Goal: Information Seeking & Learning: Learn about a topic

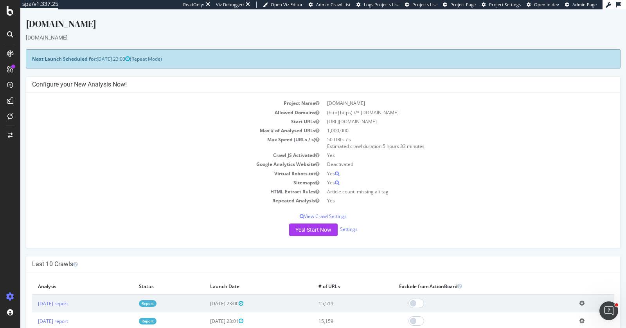
click at [279, 36] on div "taste.com.au" at bounding box center [323, 38] width 595 height 8
click at [429, 28] on div "www.taste.com.au" at bounding box center [323, 25] width 595 height 16
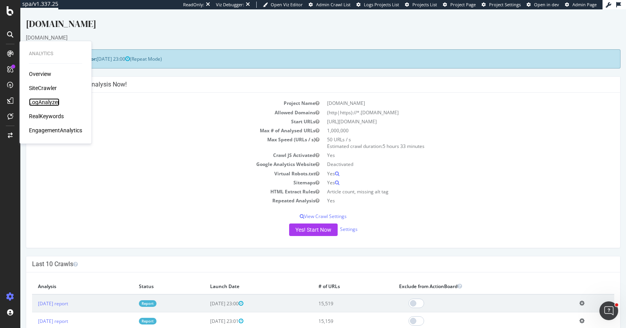
click at [47, 104] on div "LogAnalyzer" at bounding box center [44, 102] width 31 height 8
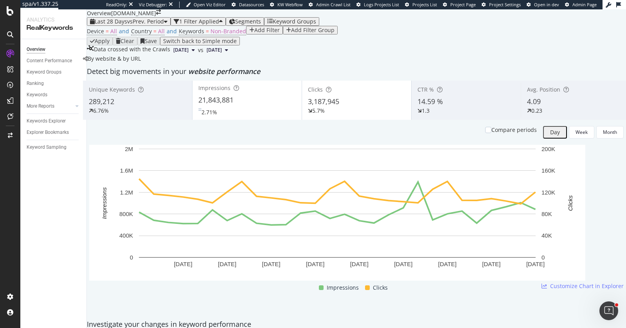
click at [141, 63] on div "By website & by URL" at bounding box center [112, 59] width 58 height 8
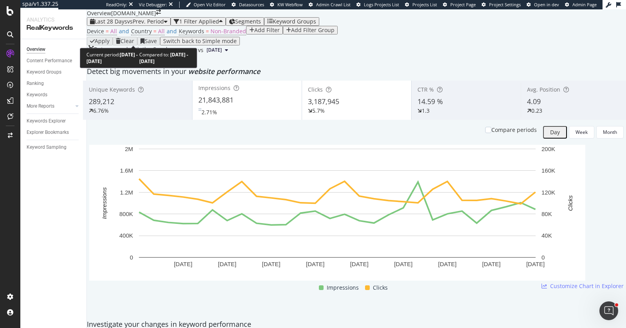
click at [161, 25] on span "vs Prev. Period" at bounding box center [145, 21] width 37 height 7
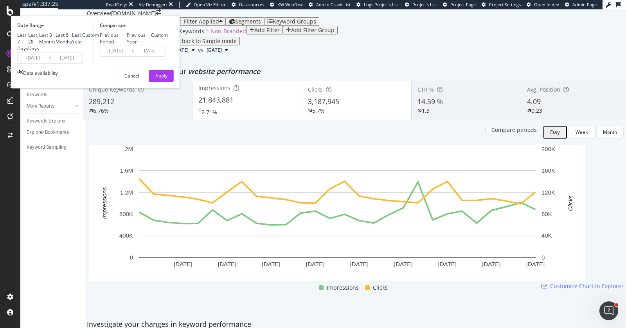
click at [56, 45] on div "Last 3 Months" at bounding box center [47, 38] width 16 height 13
type input "2025/06/13"
type input "2025/03/13"
type input "2025/06/12"
click at [168, 79] on div "Apply" at bounding box center [161, 75] width 12 height 7
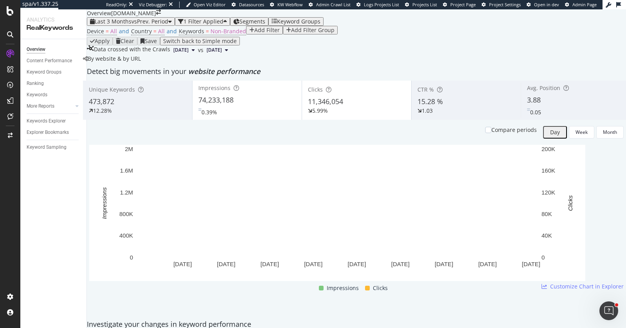
scroll to position [348, 0]
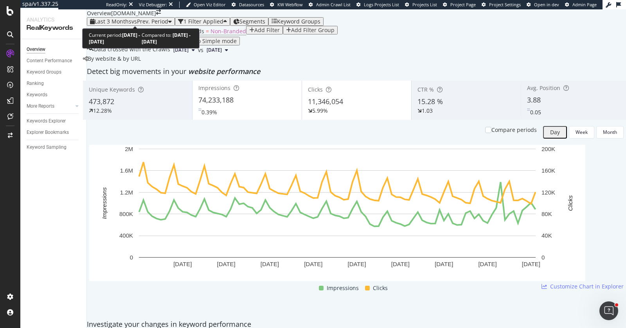
click at [145, 22] on span "vs Prev. Period" at bounding box center [150, 21] width 37 height 7
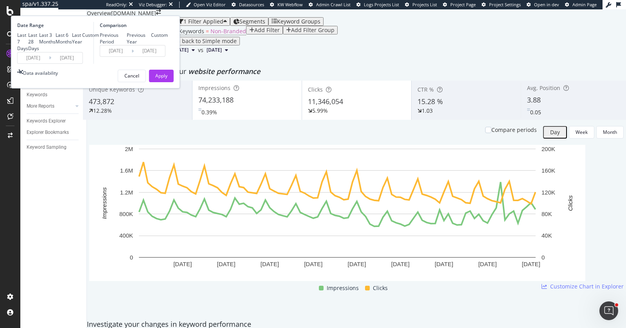
click at [82, 45] on div "Last Year" at bounding box center [77, 38] width 10 height 13
type input "2024/09/13"
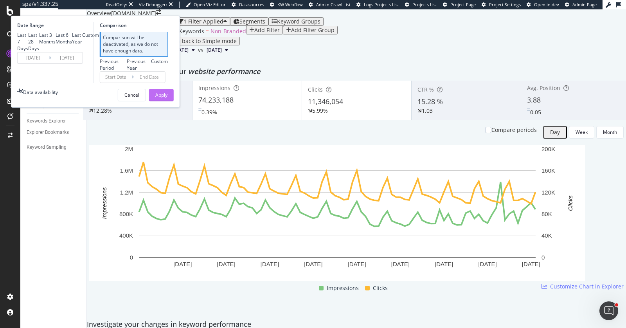
click at [174, 101] on button "Apply" at bounding box center [161, 95] width 25 height 13
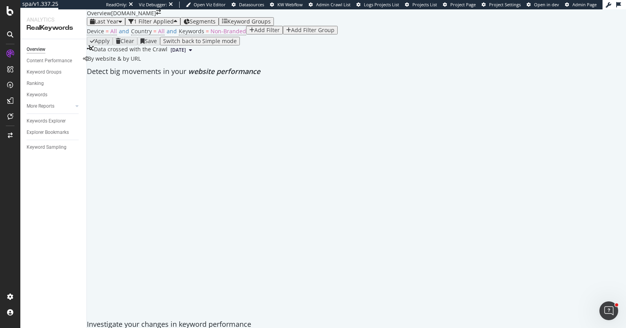
scroll to position [42, 0]
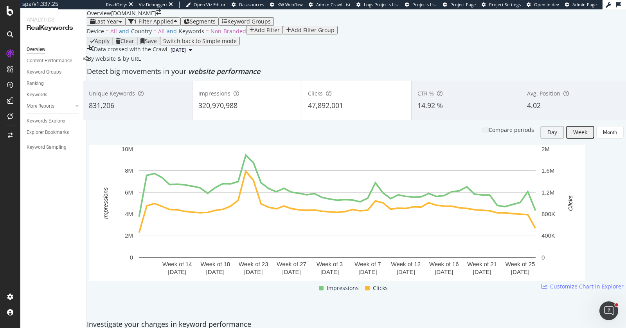
click at [563, 239] on div "Unique Keywords 831,206 Impressions 320,970,988 Clicks 47,892,001 CTR % 14.92 %…" at bounding box center [356, 198] width 547 height 235
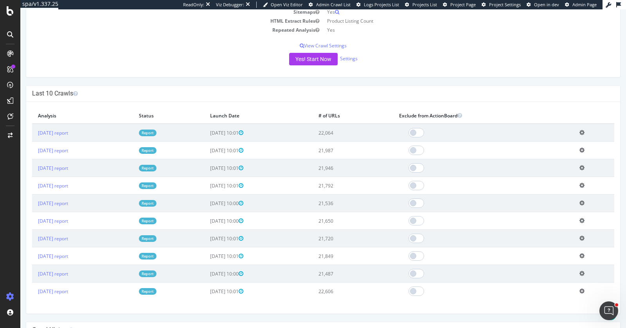
scroll to position [197, 0]
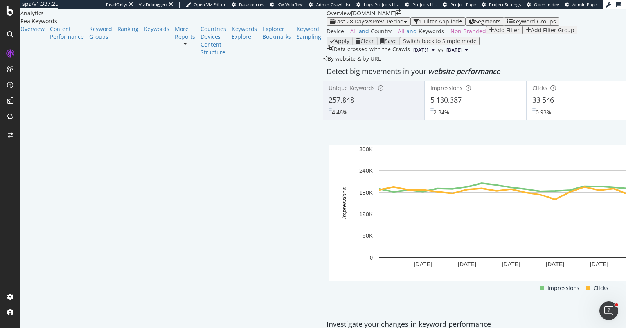
click at [393, 37] on div "Device = All and Country = All and Keywords = Non-Branded Add Filter Add Filter…" at bounding box center [577, 31] width 501 height 11
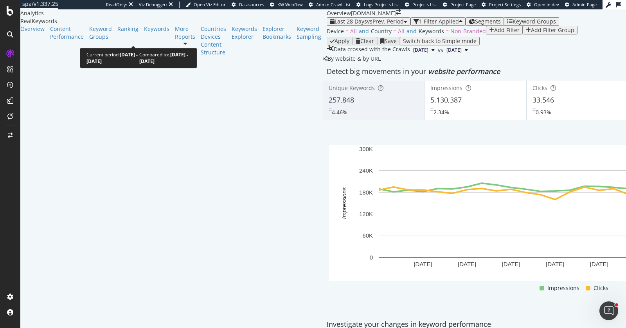
click at [367, 25] on span "vs Prev. Period" at bounding box center [385, 21] width 37 height 7
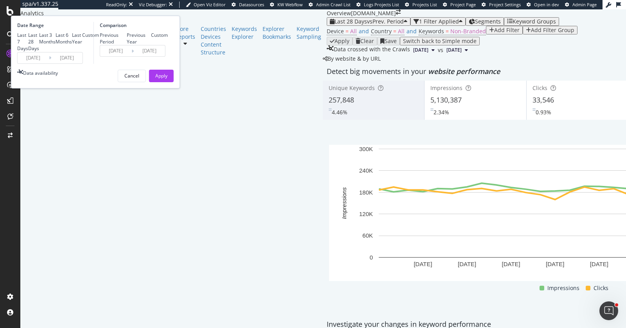
click at [56, 45] on div "Last 3 Months" at bounding box center [47, 38] width 16 height 13
type input "2025/06/13"
type input "2025/03/13"
type input "2025/06/12"
click at [174, 82] on button "Apply" at bounding box center [161, 76] width 25 height 13
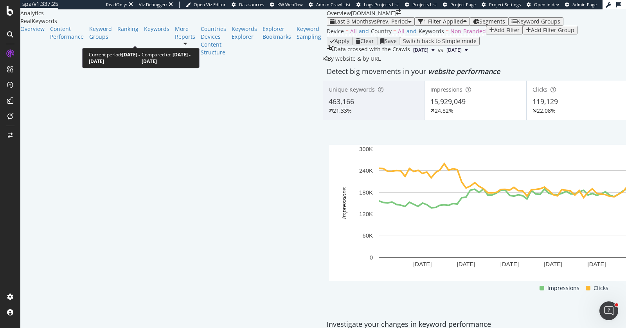
click at [372, 25] on span "vs Prev. Period" at bounding box center [390, 21] width 37 height 7
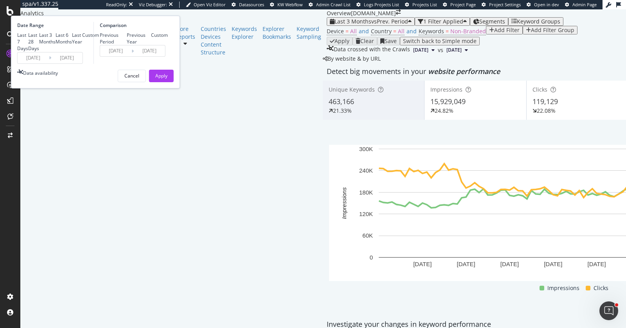
click at [49, 63] on input "2025/06/13" at bounding box center [33, 57] width 31 height 11
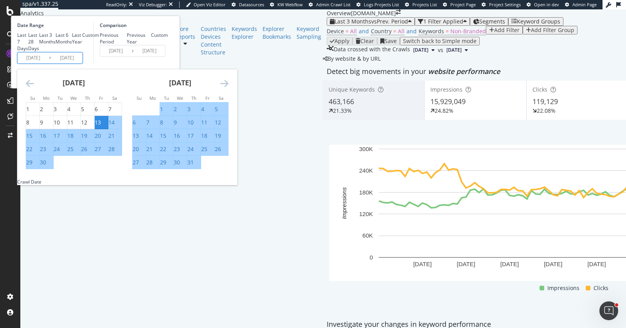
click at [339, 37] on div "Device = All and Country = All and Keywords = Non-Branded Add Filter Add Filter…" at bounding box center [577, 31] width 501 height 11
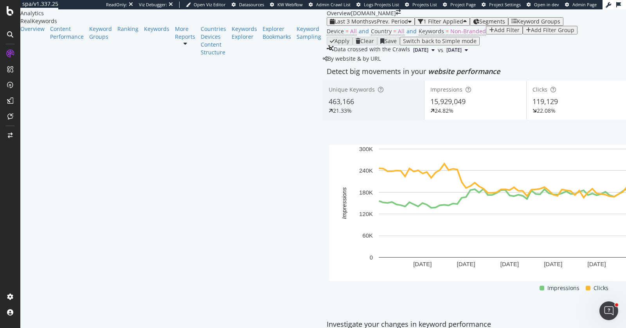
click at [327, 26] on div "Last 3 Months vs Prev. Period 1 Filter Applied Segments Keyword Groups" at bounding box center [577, 21] width 501 height 9
click at [372, 25] on span "vs Prev. Period" at bounding box center [390, 21] width 37 height 7
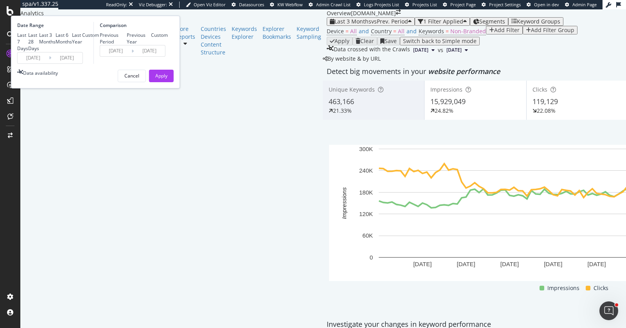
click at [49, 63] on input "2025/06/13" at bounding box center [33, 57] width 31 height 11
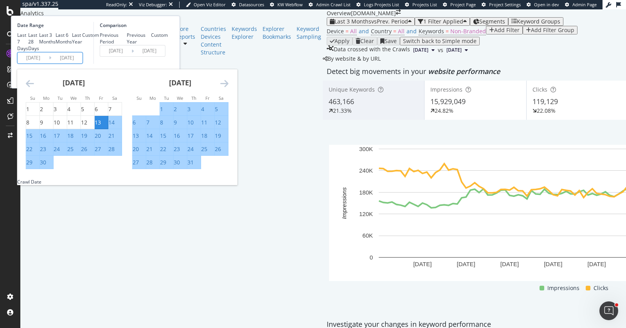
click at [191, 113] on div "3" at bounding box center [189, 109] width 3 height 8
type input "2025/07/03"
type input "2025/04/22"
type input "2025/07/02"
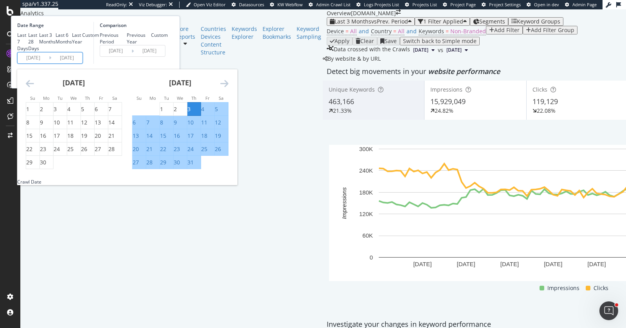
click at [168, 64] on div "Comparison Previous Period Previous Year Custom 2025/04/22 Navigate forward to …" at bounding box center [131, 43] width 74 height 42
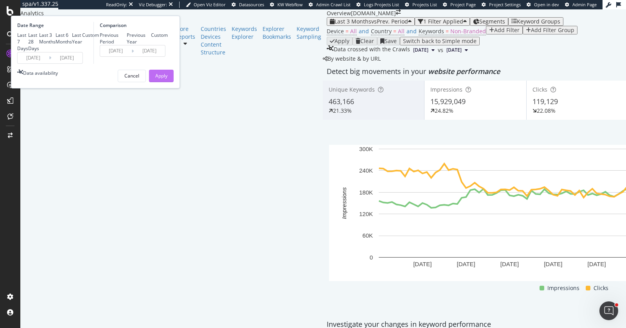
click at [174, 82] on button "Apply" at bounding box center [161, 76] width 25 height 13
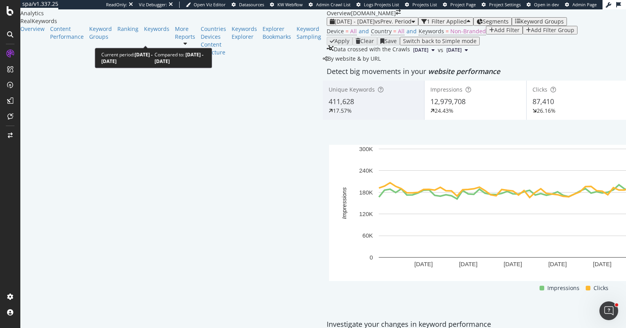
click at [375, 25] on span "vs Prev. Period" at bounding box center [393, 21] width 37 height 7
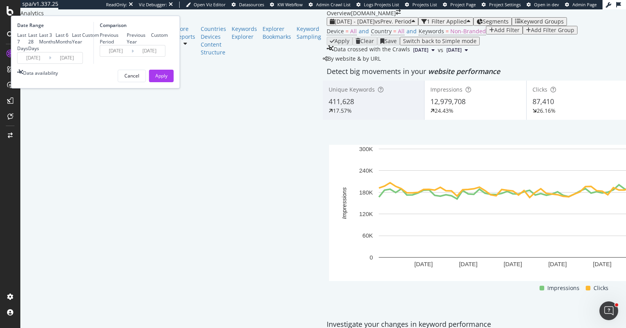
click at [39, 52] on div "Last 28 Days" at bounding box center [33, 42] width 11 height 20
type input "2025/08/16"
type input "2025/07/19"
type input "2025/08/15"
click at [139, 79] on div "Cancel" at bounding box center [131, 75] width 15 height 7
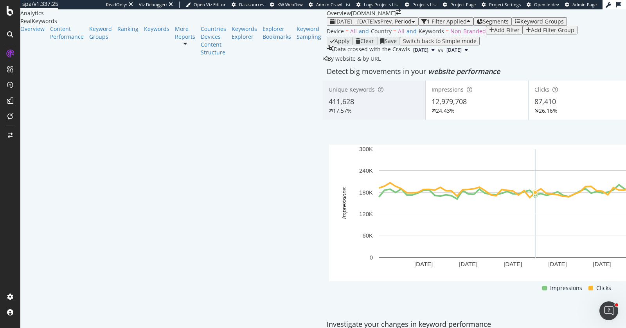
scroll to position [183, 0]
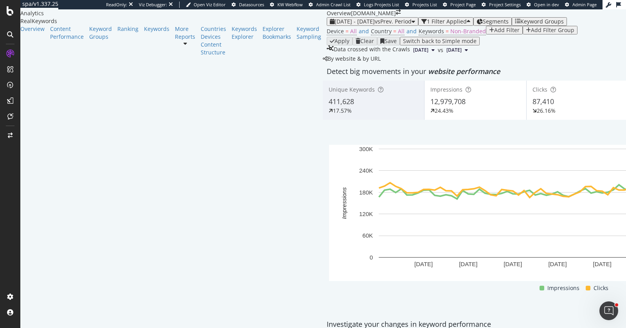
scroll to position [302, 0]
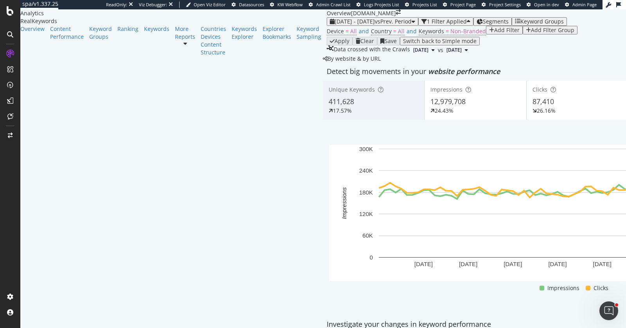
scroll to position [879, 0]
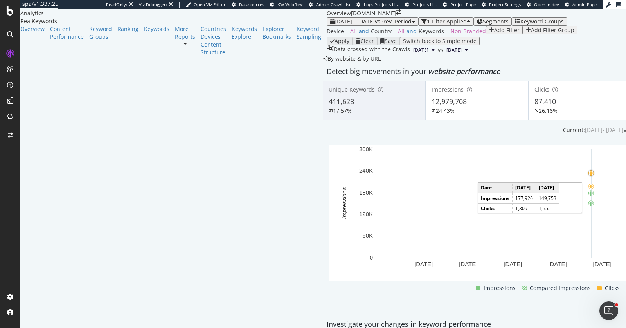
scroll to position [897, 0]
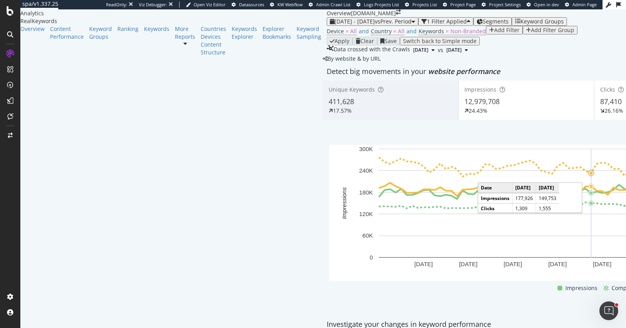
scroll to position [0, 0]
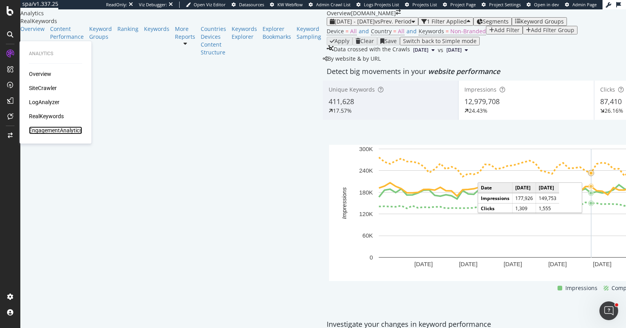
click at [45, 131] on div "EngagementAnalytics" at bounding box center [55, 130] width 53 height 8
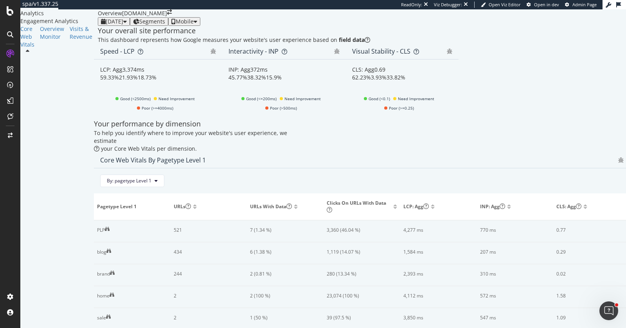
click at [123, 25] on div "[DATE]" at bounding box center [115, 21] width 18 height 6
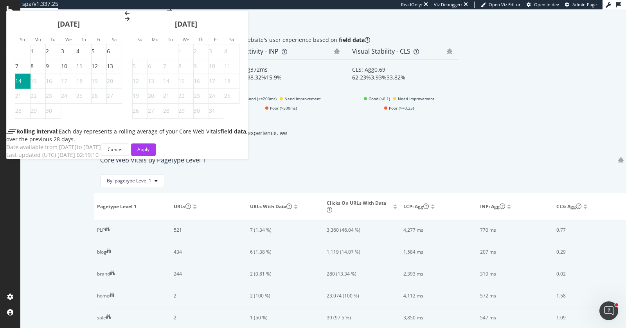
click at [125, 16] on icon "Move backward to switch to the previous month." at bounding box center [127, 13] width 5 height 5
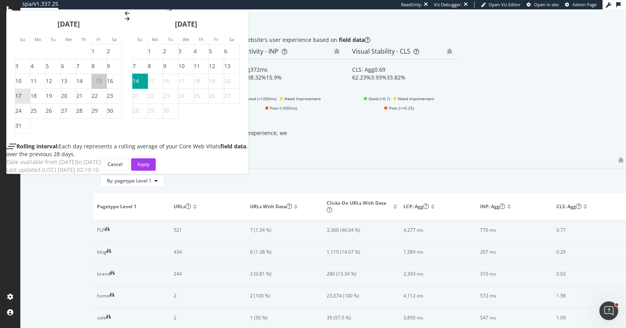
click at [22, 100] on div "17" at bounding box center [18, 96] width 6 height 8
click at [150, 168] on div "Apply" at bounding box center [143, 164] width 12 height 7
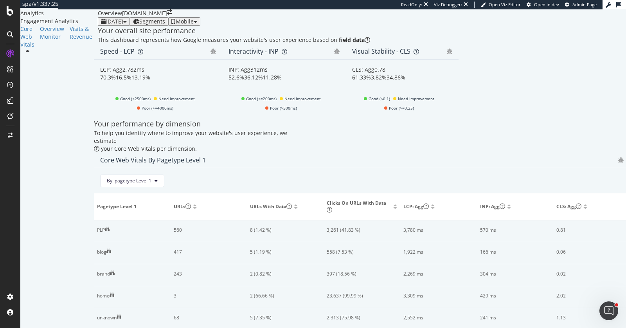
click at [123, 25] on div "2025 Aug. 17th" at bounding box center [115, 21] width 18 height 6
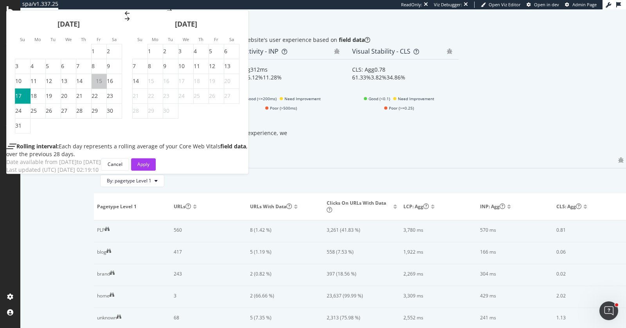
click at [125, 16] on icon "Move backward to switch to the previous month." at bounding box center [127, 13] width 5 height 5
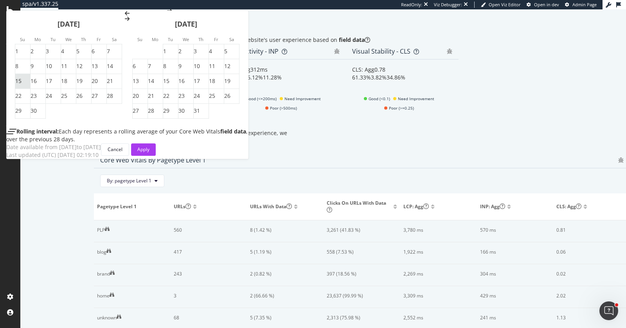
click at [22, 85] on div "15" at bounding box center [18, 81] width 6 height 8
click at [156, 156] on button "Apply" at bounding box center [143, 149] width 25 height 13
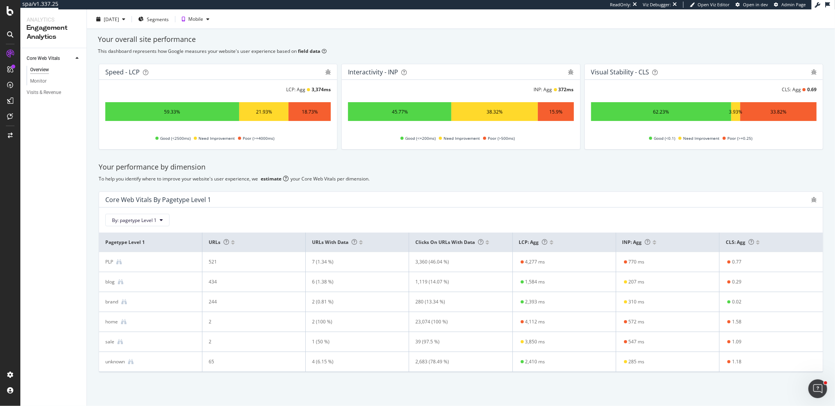
scroll to position [20, 0]
